Goal: Task Accomplishment & Management: Use online tool/utility

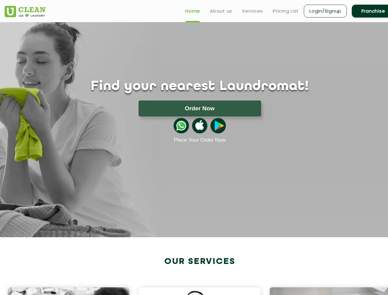
click at [200, 108] on button "Order Now" at bounding box center [199, 108] width 123 height 16
click at [181, 126] on app-banner "Find your nearest Laundromat! Please select the location Order Now Place Your O…" at bounding box center [194, 129] width 388 height 215
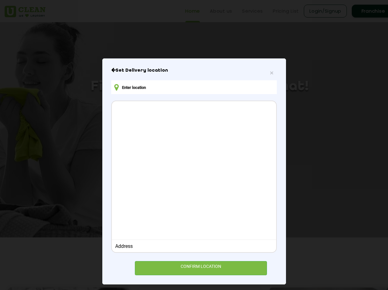
click at [200, 126] on div at bounding box center [194, 169] width 164 height 137
click at [218, 126] on div at bounding box center [194, 169] width 164 height 137
click at [196, 289] on div "× Set Delivery location Address CONFIRM LOCATION" at bounding box center [194, 145] width 388 height 290
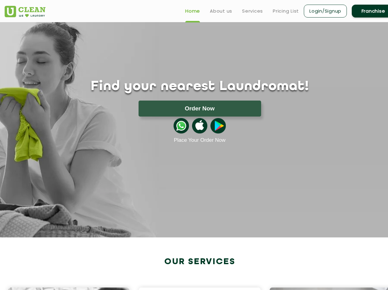
click at [196, 289] on div "× Set Delivery location Address CONFIRM LOCATION" at bounding box center [194, 145] width 388 height 290
